Goal: Information Seeking & Learning: Learn about a topic

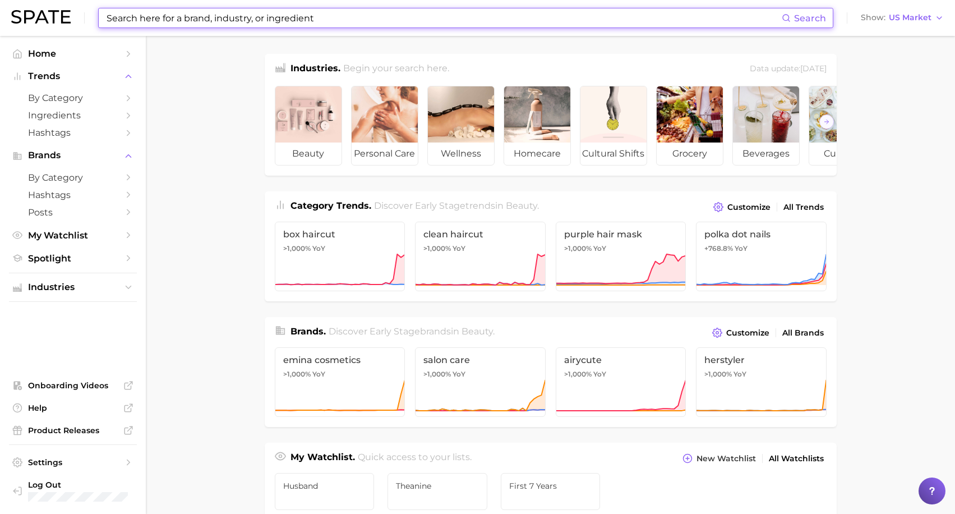
click at [535, 13] on input at bounding box center [443, 17] width 676 height 19
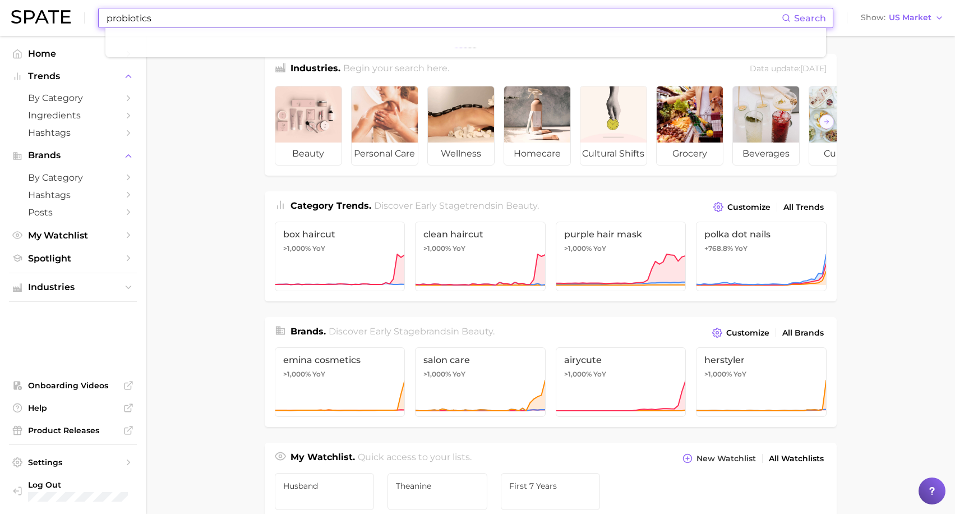
type input "probiotics"
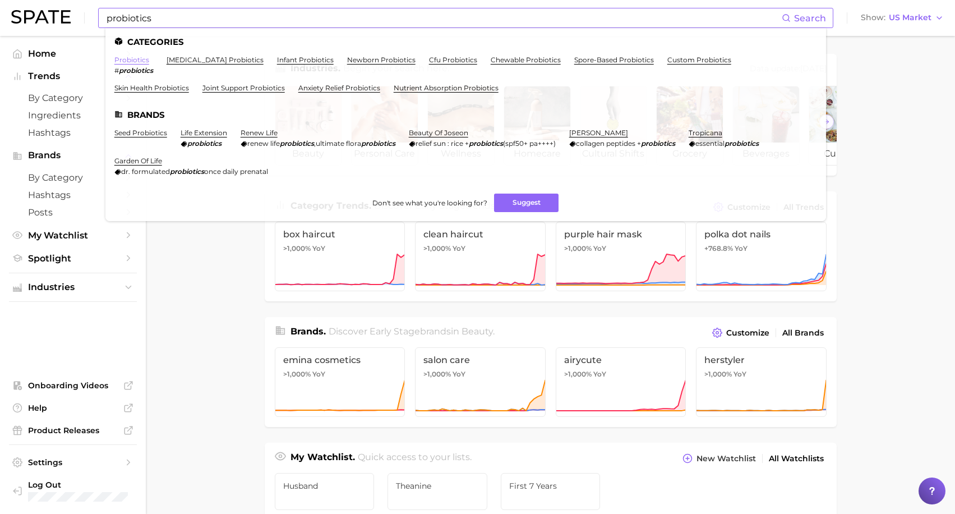
click at [131, 62] on link "probiotics" at bounding box center [131, 60] width 35 height 8
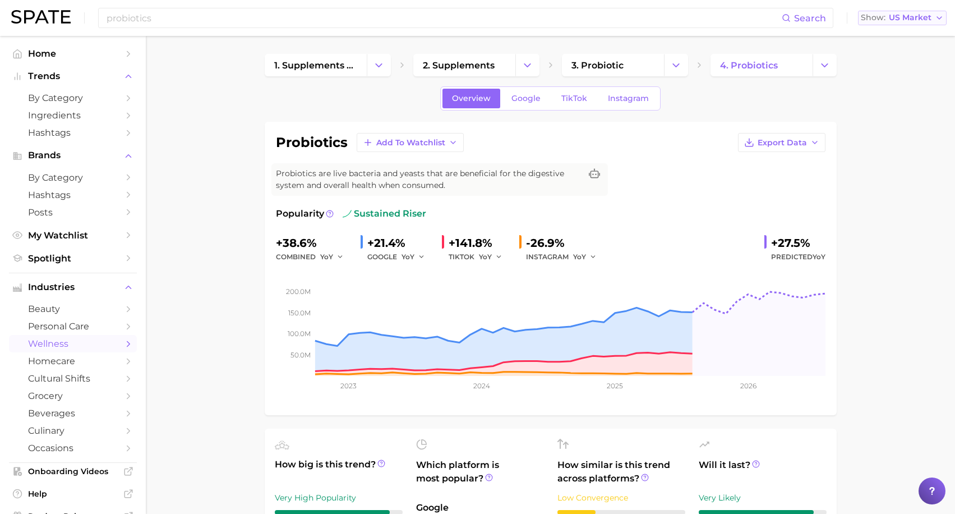
click at [909, 15] on span "US Market" at bounding box center [910, 18] width 43 height 6
click at [891, 133] on button "Global" at bounding box center [907, 137] width 98 height 20
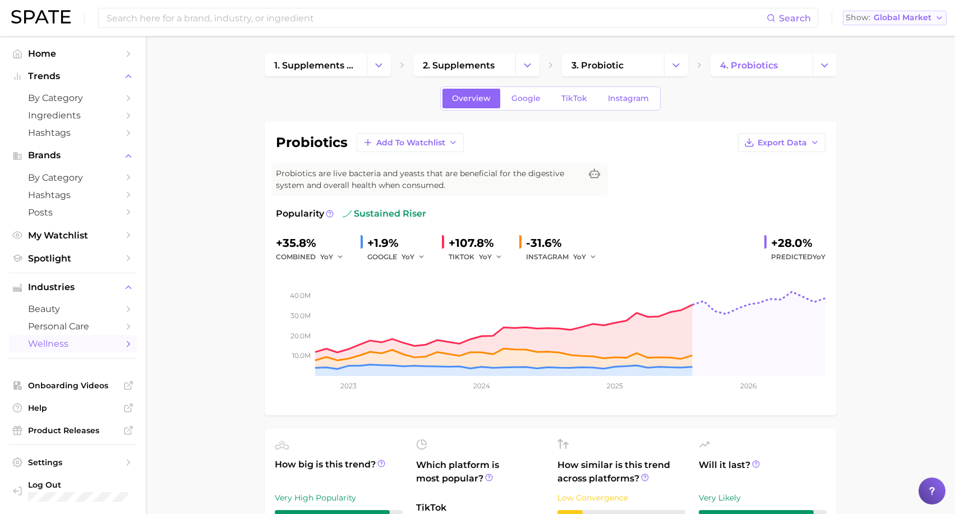
click at [905, 16] on span "Global Market" at bounding box center [903, 18] width 58 height 6
click at [898, 59] on span "[GEOGRAPHIC_DATA]" at bounding box center [891, 57] width 87 height 10
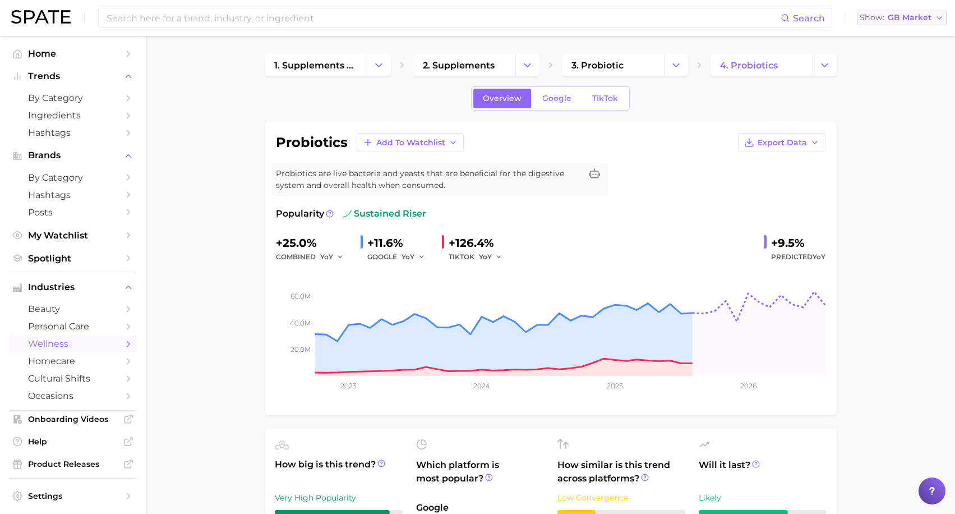
click at [911, 19] on span "GB Market" at bounding box center [910, 18] width 44 height 6
click at [906, 41] on button "[GEOGRAPHIC_DATA]" at bounding box center [906, 36] width 98 height 20
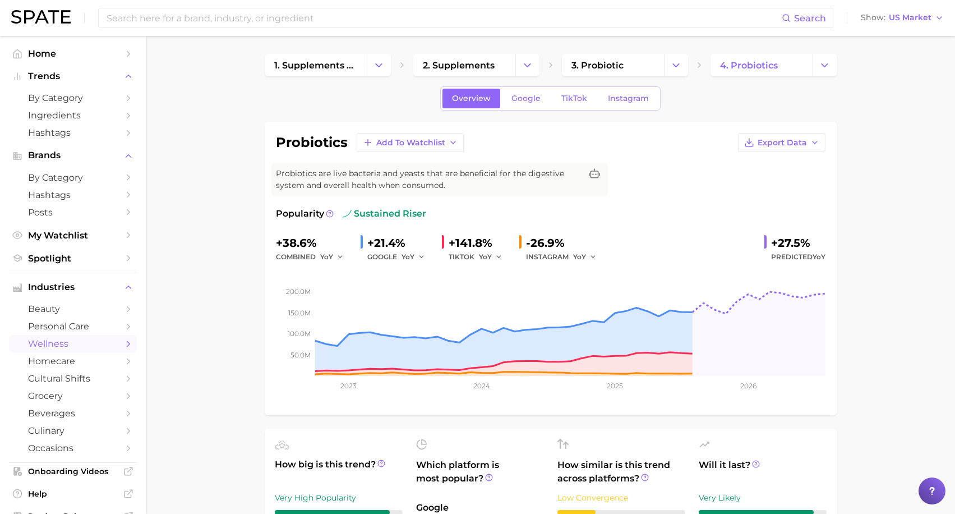
click at [796, 250] on span "Predicted YoY" at bounding box center [798, 256] width 54 height 13
click at [520, 66] on button "Change Category" at bounding box center [527, 65] width 24 height 22
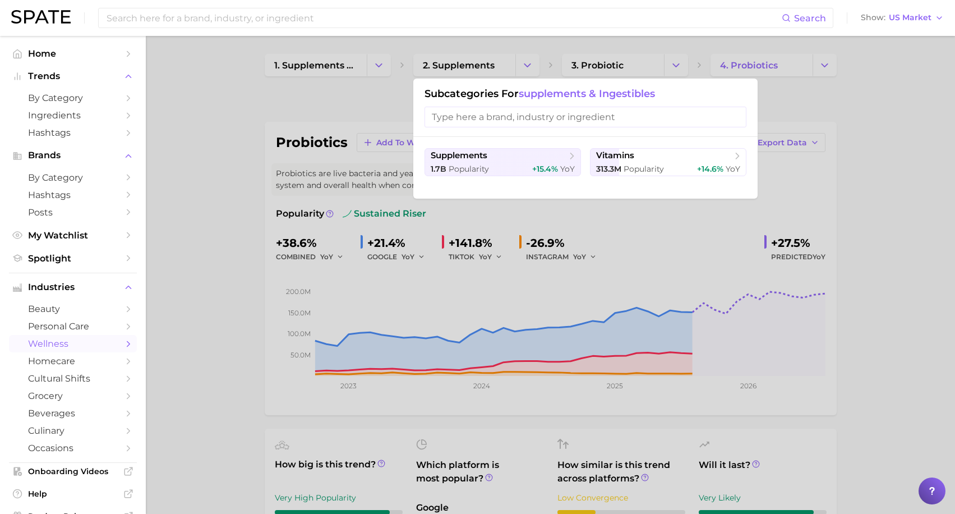
click at [651, 66] on div at bounding box center [477, 257] width 955 height 514
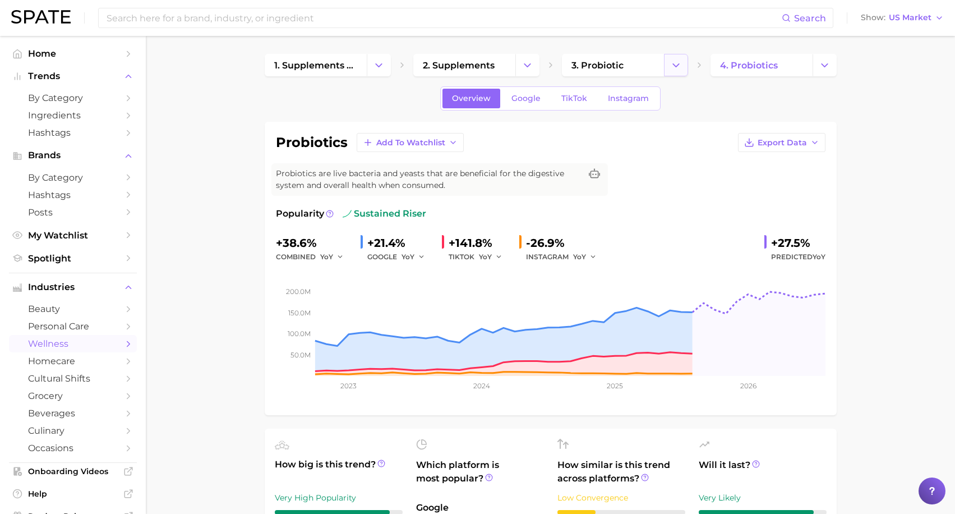
click at [680, 67] on icon "Change Category" at bounding box center [676, 65] width 12 height 12
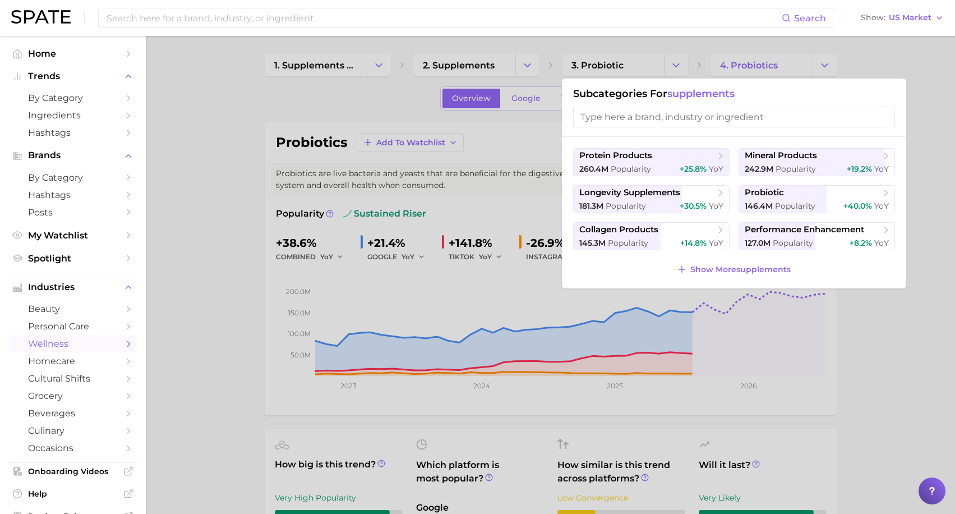
click at [839, 76] on div at bounding box center [477, 257] width 955 height 514
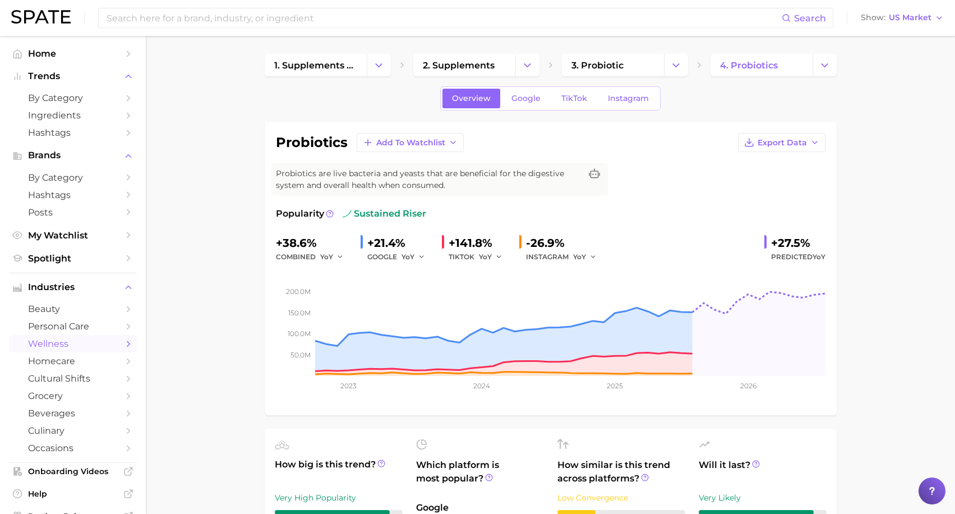
click at [955, 513] on html "Search Show US Market Home Trends by Category Ingredients Hashtags Brands by Ca…" at bounding box center [477, 257] width 955 height 514
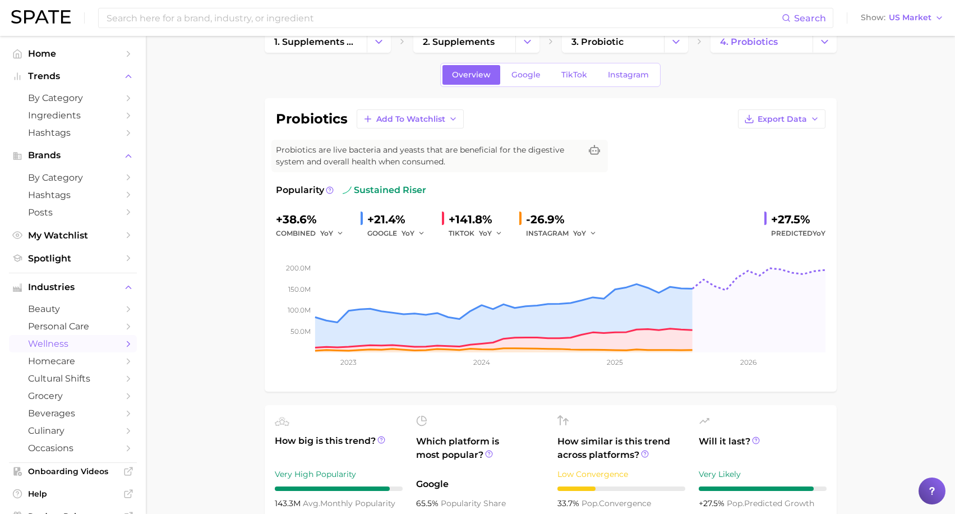
scroll to position [0, 0]
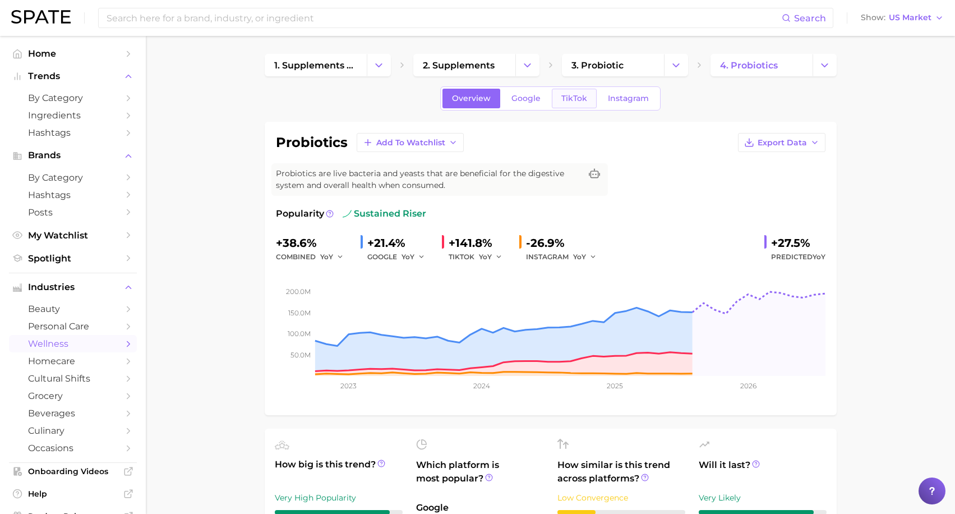
click at [568, 99] on span "TikTok" at bounding box center [574, 99] width 26 height 10
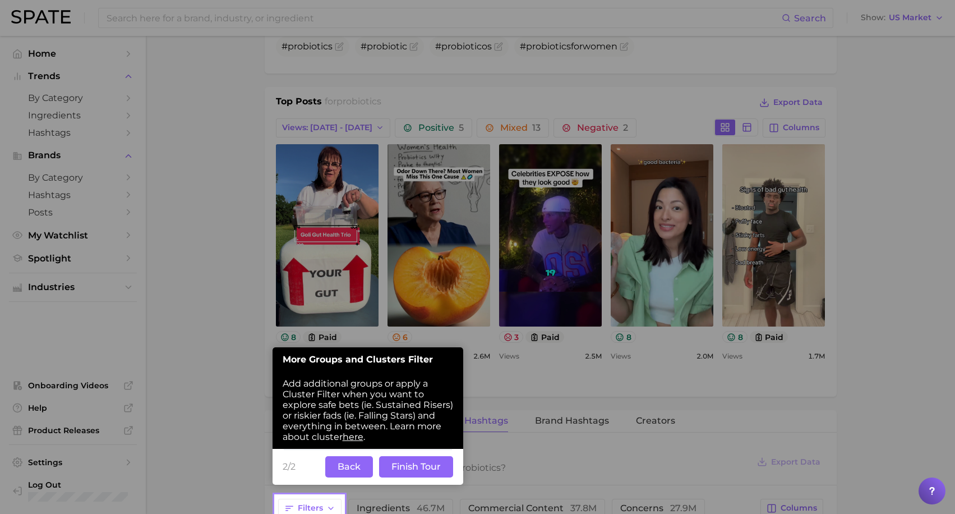
scroll to position [481, 0]
click at [412, 468] on button "Finish Tour" at bounding box center [416, 465] width 74 height 21
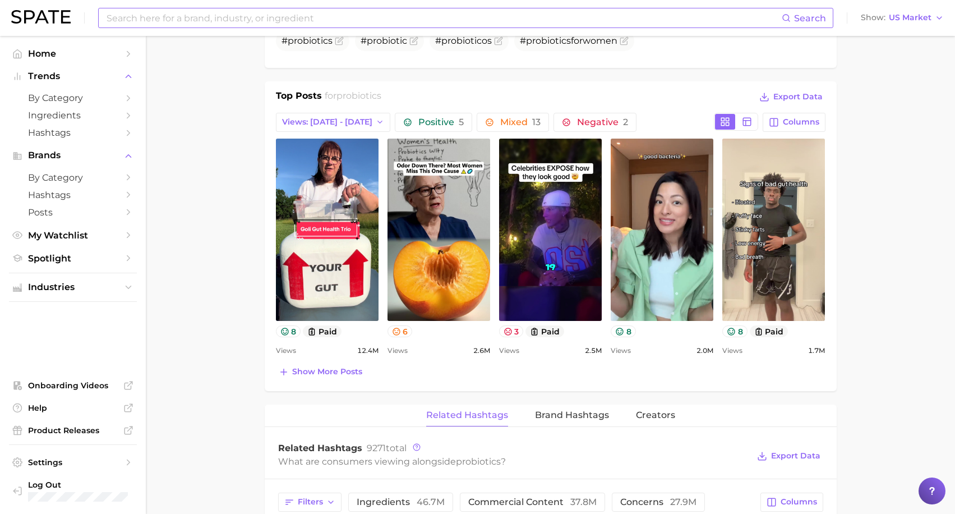
scroll to position [476, 0]
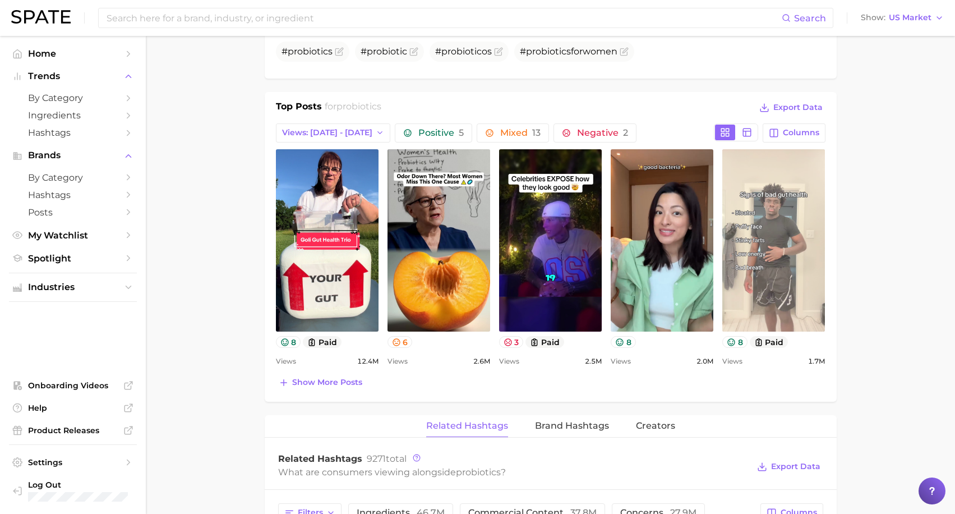
click at [777, 227] on link "view post on TikTok" at bounding box center [773, 240] width 103 height 182
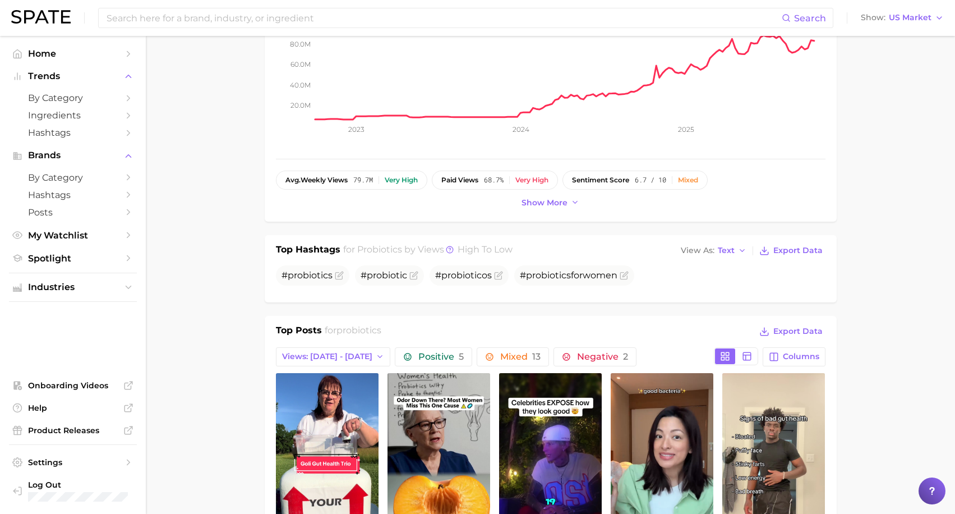
scroll to position [0, 0]
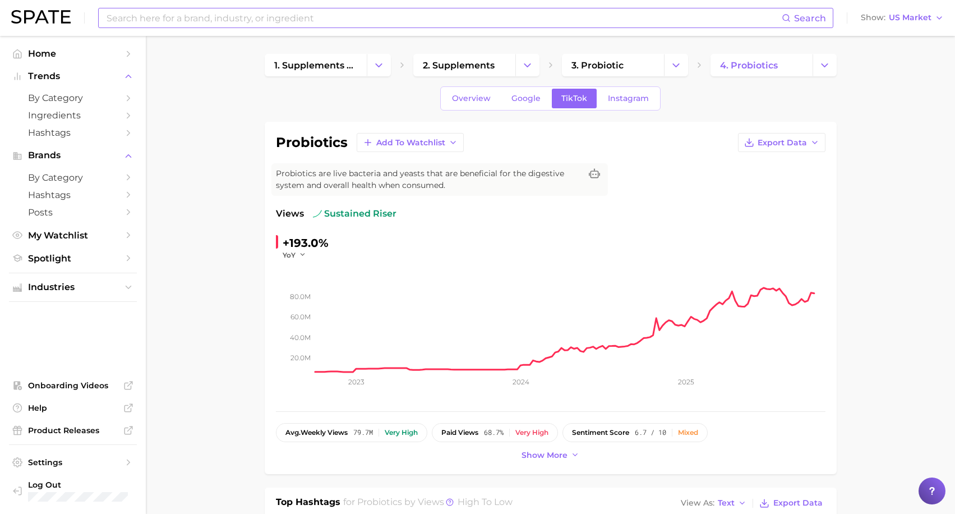
click at [347, 16] on input at bounding box center [443, 17] width 676 height 19
click at [234, 22] on input "cold plunge pregnant" at bounding box center [443, 17] width 676 height 19
drag, startPoint x: 452, startPoint y: 20, endPoint x: 171, endPoint y: 24, distance: 281.5
click at [171, 24] on input "cold plunge pregnant" at bounding box center [443, 17] width 676 height 19
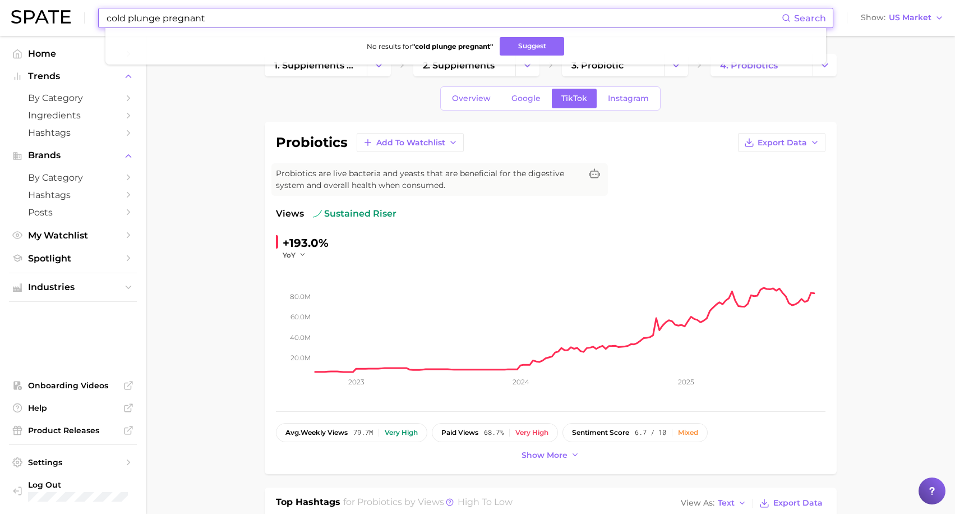
click at [171, 24] on input "cold plunge pregnant" at bounding box center [443, 17] width 676 height 19
type input "cold plunge"
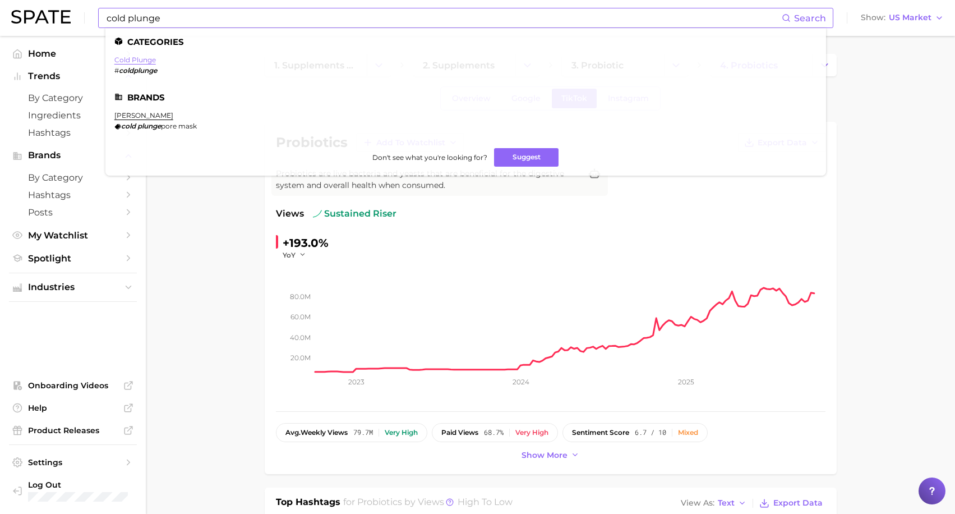
click at [136, 56] on link "cold plunge" at bounding box center [134, 60] width 41 height 8
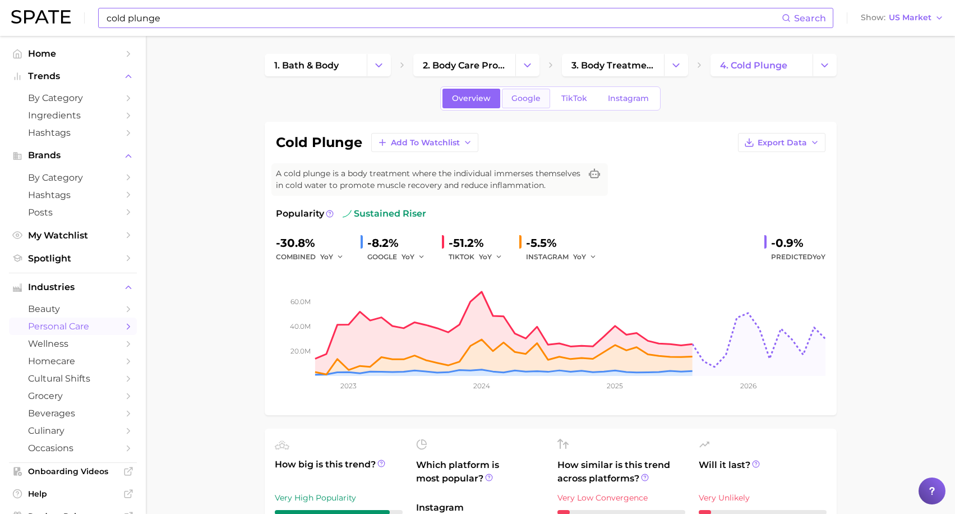
click at [532, 94] on span "Google" at bounding box center [525, 99] width 29 height 10
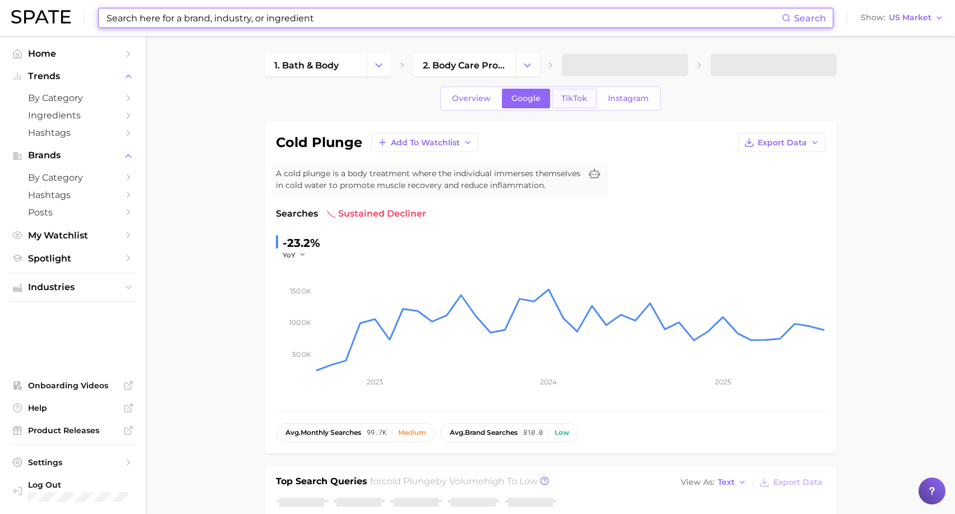
click at [583, 100] on span "TikTok" at bounding box center [574, 99] width 26 height 10
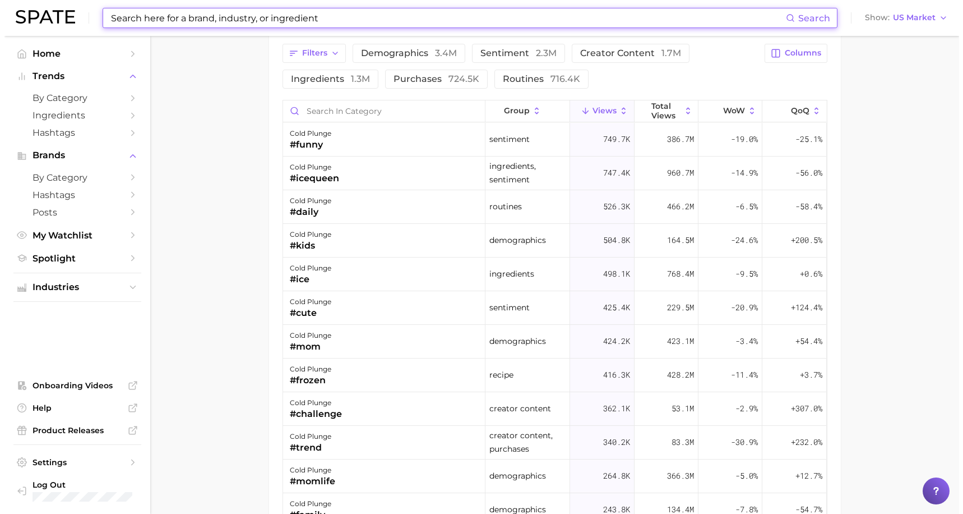
scroll to position [951, 0]
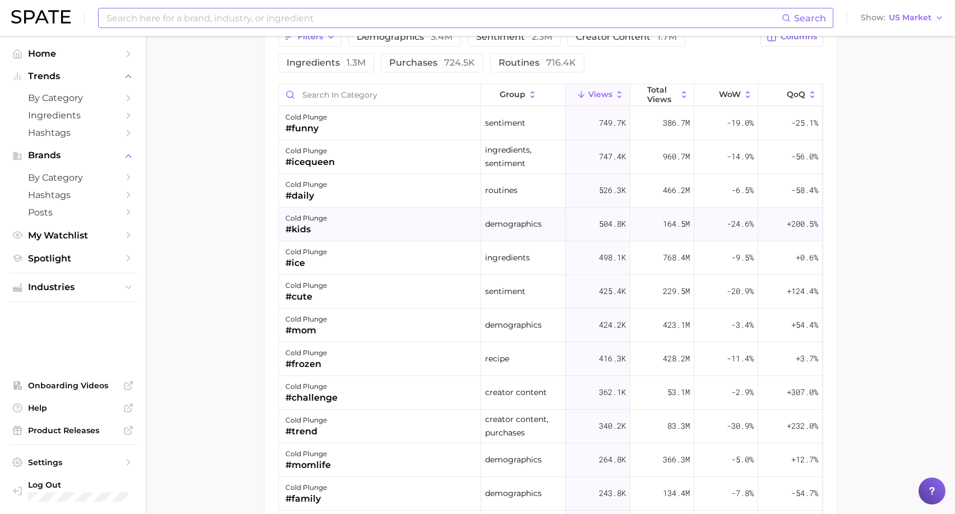
drag, startPoint x: 385, startPoint y: 228, endPoint x: 281, endPoint y: 227, distance: 103.7
click at [281, 227] on div "cold plunge #kids" at bounding box center [380, 224] width 202 height 34
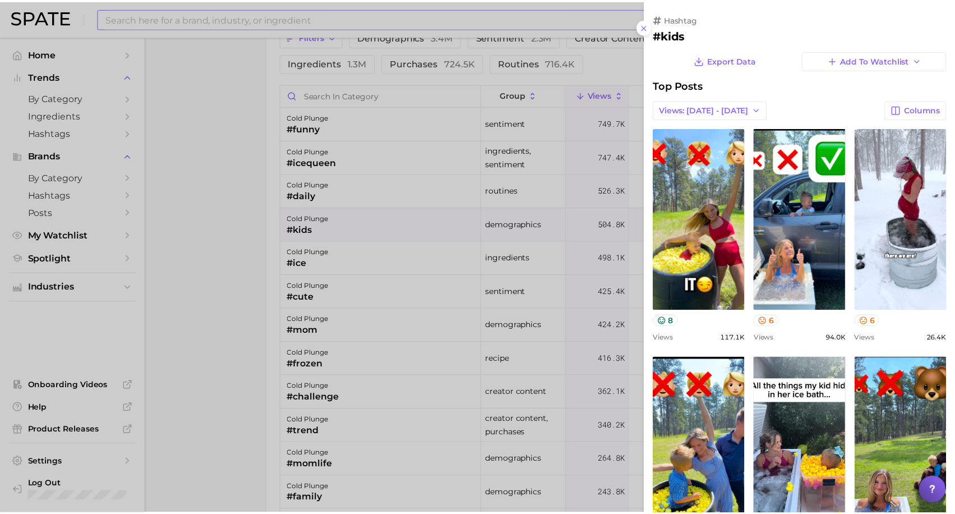
scroll to position [0, 0]
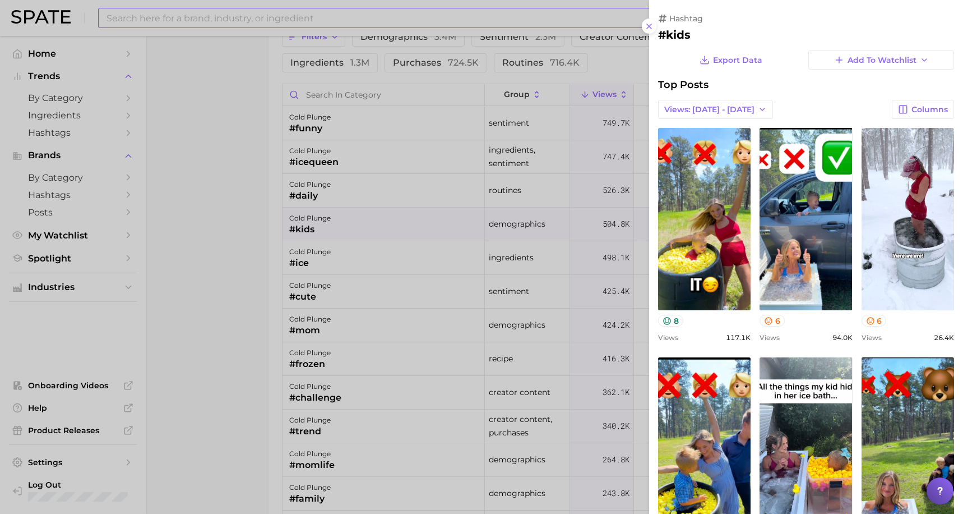
click at [232, 219] on div at bounding box center [481, 257] width 963 height 514
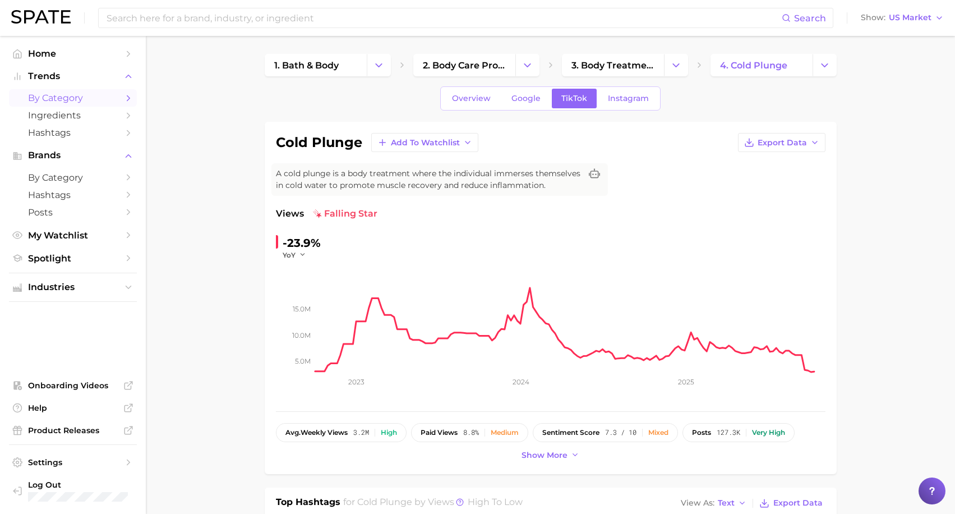
click at [53, 94] on span "by Category" at bounding box center [73, 98] width 90 height 11
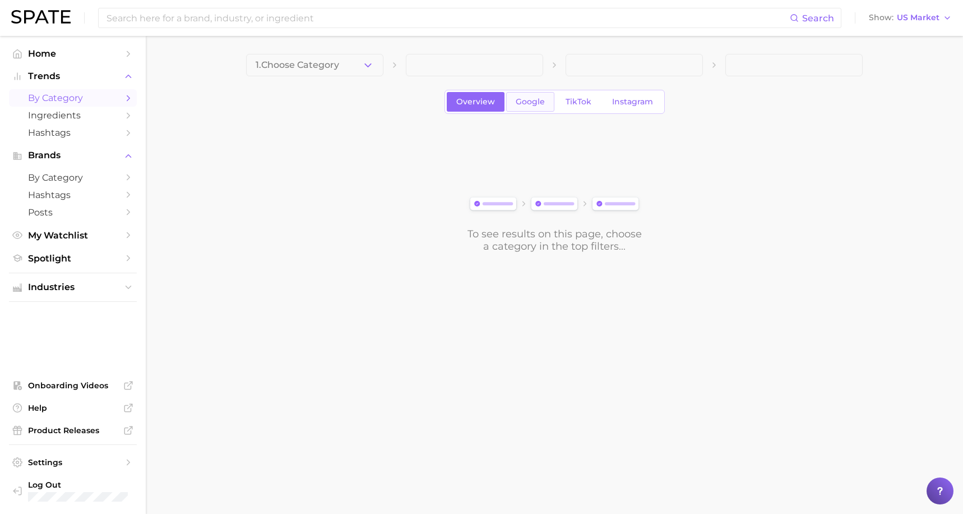
click at [515, 100] on link "Google" at bounding box center [530, 102] width 48 height 20
click at [474, 100] on span "Overview" at bounding box center [475, 102] width 39 height 10
click at [556, 106] on link "TikTok" at bounding box center [578, 102] width 45 height 20
click at [272, 69] on span "1. Choose Category" at bounding box center [298, 65] width 84 height 10
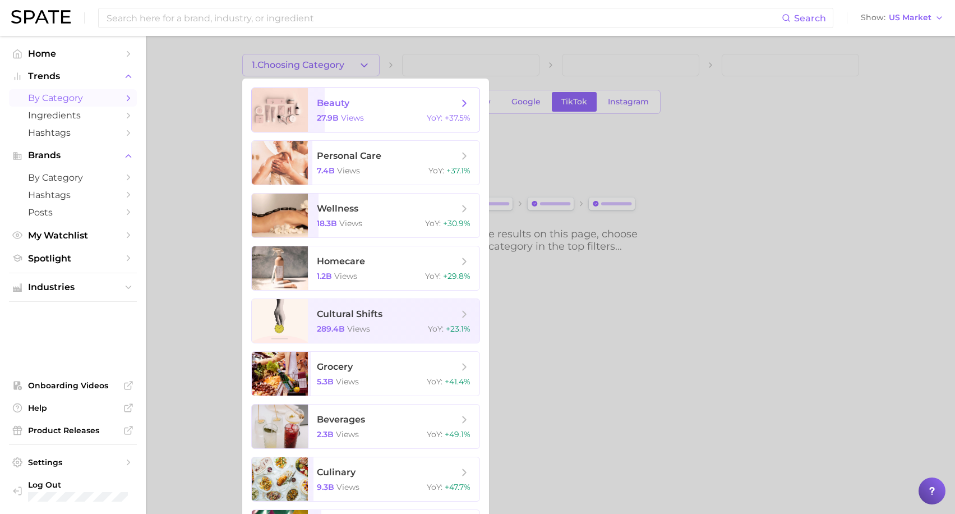
click at [368, 113] on div "27.9b views YoY : +37.5%" at bounding box center [394, 118] width 154 height 10
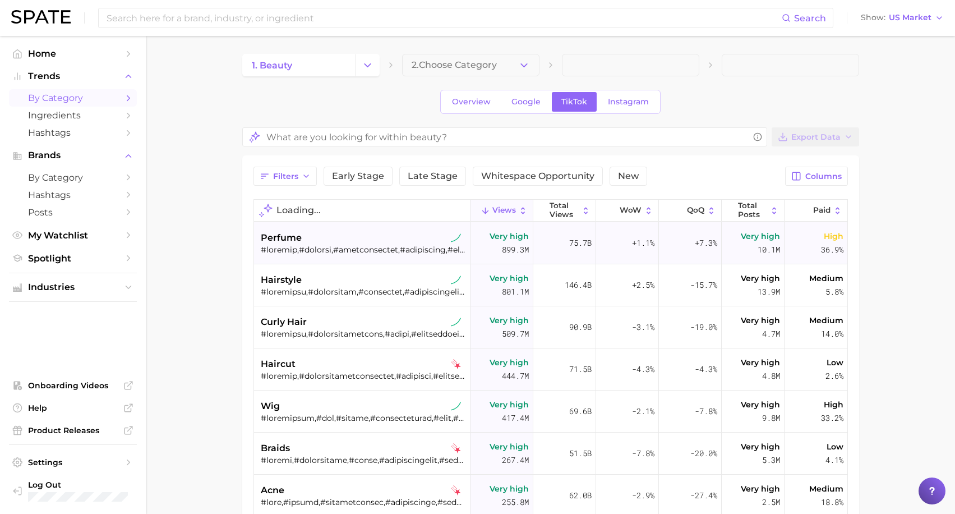
click at [324, 243] on div "perfume" at bounding box center [363, 237] width 205 height 13
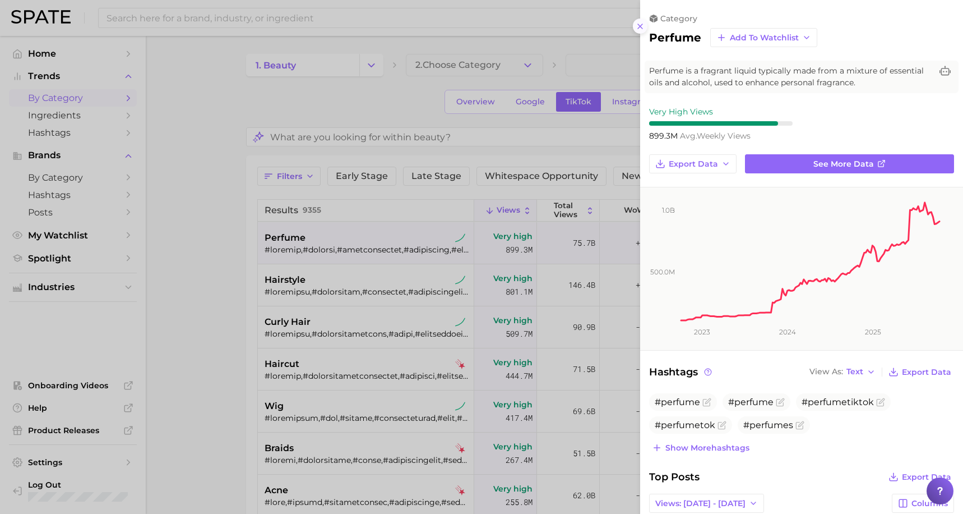
click at [642, 27] on icon at bounding box center [640, 26] width 9 height 9
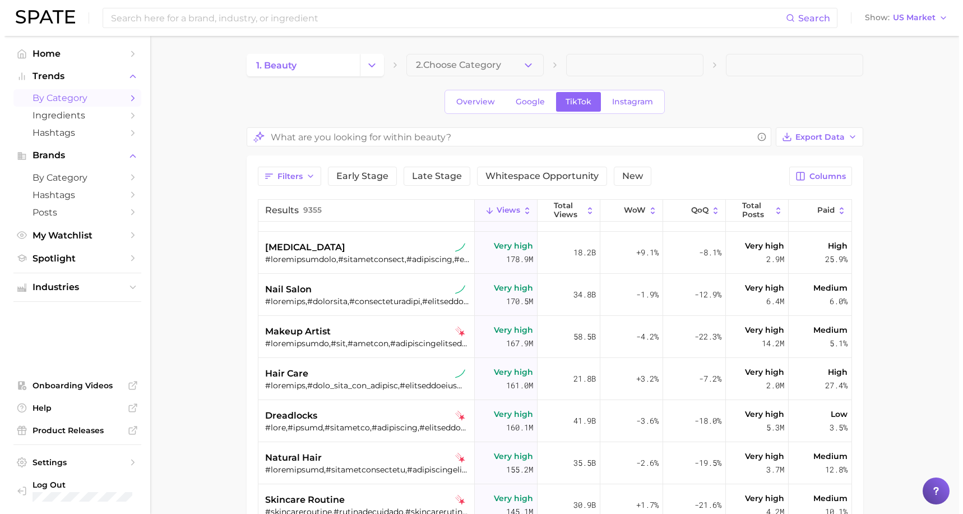
scroll to position [623, 0]
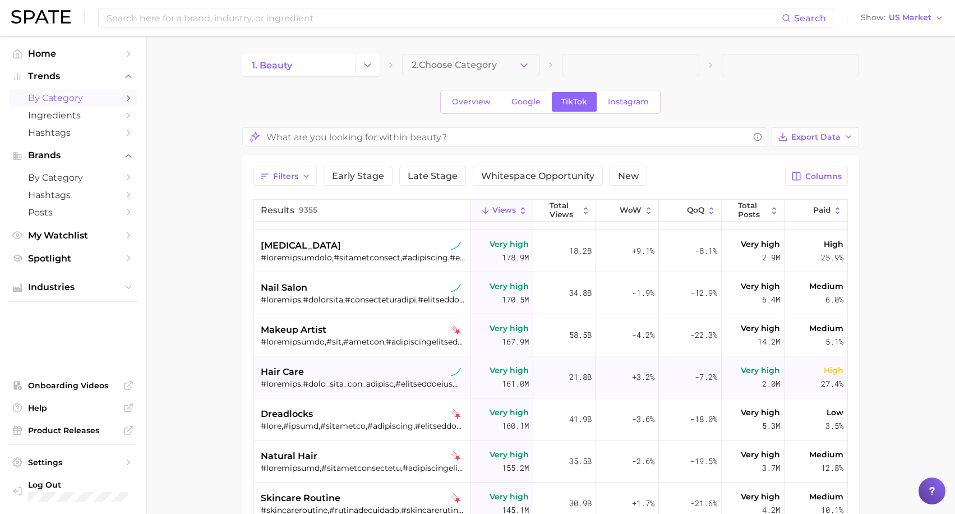
click at [355, 376] on div "hair care" at bounding box center [363, 371] width 205 height 13
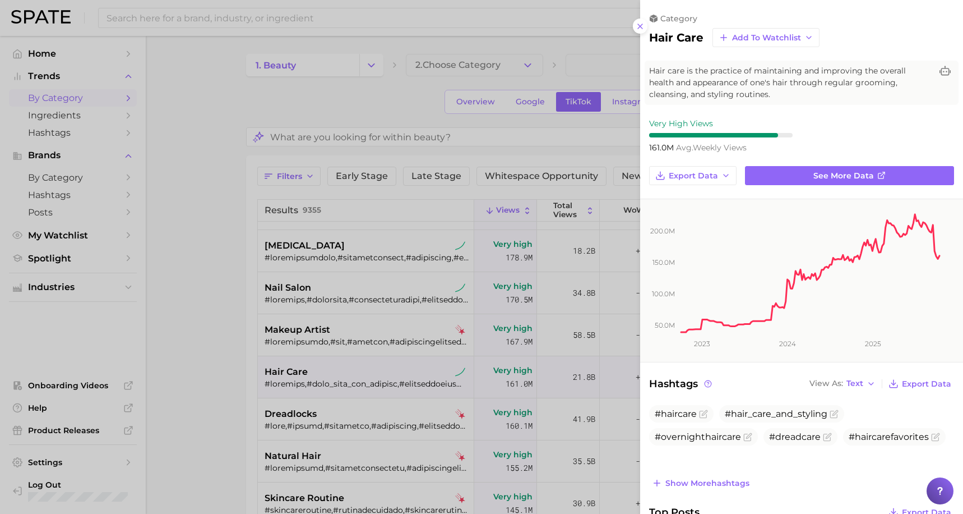
scroll to position [0, 0]
